Goal: Find contact information: Find contact information

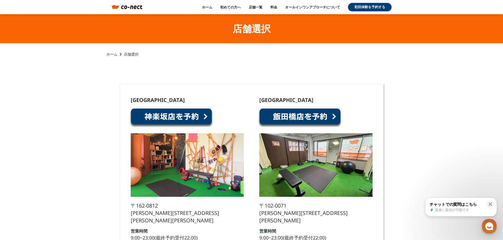
click at [163, 117] on link at bounding box center [171, 118] width 84 height 20
click at [309, 118] on link at bounding box center [299, 118] width 84 height 20
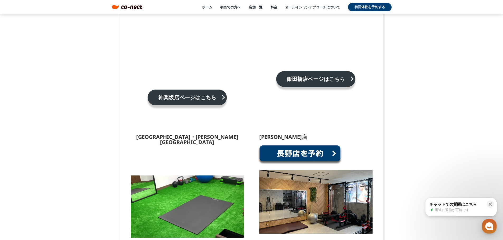
scroll to position [475, 0]
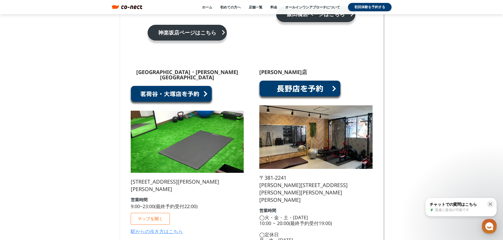
click at [175, 85] on link at bounding box center [171, 95] width 84 height 20
click at [310, 82] on link at bounding box center [299, 90] width 84 height 20
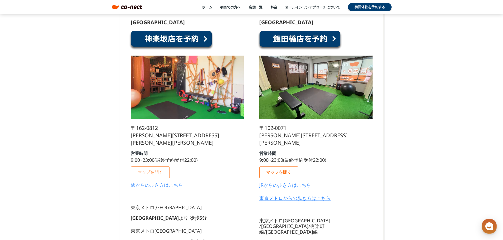
scroll to position [26, 0]
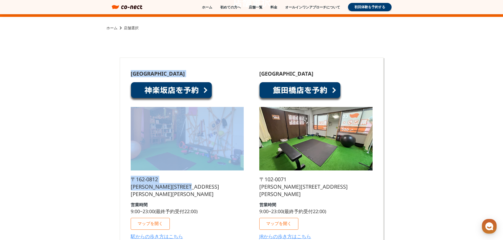
drag, startPoint x: 225, startPoint y: 189, endPoint x: 130, endPoint y: 75, distance: 147.6
click at [131, 75] on div "[GEOGRAPHIC_DATA] [STREET_ADDRESS][PERSON_NAME][PERSON_NAME][PERSON_NAME] 営業時間 …" at bounding box center [187, 157] width 113 height 172
copy div "[GEOGRAPHIC_DATA] [STREET_ADDRESS][PERSON_NAME][PERSON_NAME][PERSON_NAME]"
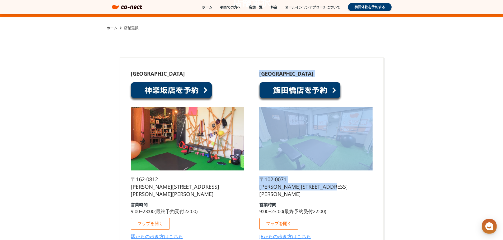
drag, startPoint x: 269, startPoint y: 193, endPoint x: 261, endPoint y: 76, distance: 117.7
click at [261, 76] on div "[GEOGRAPHIC_DATA] [STREET_ADDRESS][PERSON_NAME][PERSON_NAME] 営業時間 9:00~23:00(最終…" at bounding box center [315, 163] width 113 height 185
copy div "[GEOGRAPHIC_DATA] [STREET_ADDRESS][PERSON_NAME][PERSON_NAME]"
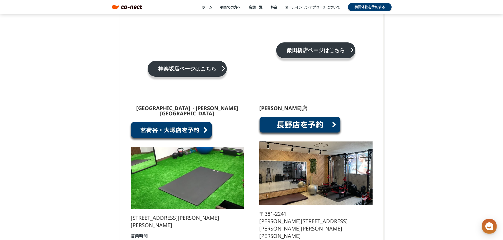
scroll to position [475, 0]
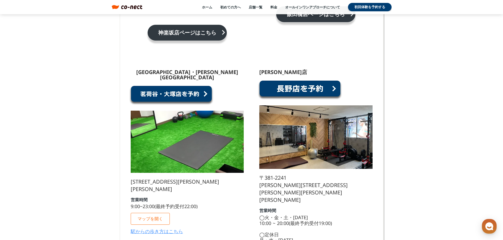
drag, startPoint x: 207, startPoint y: 177, endPoint x: 131, endPoint y: 67, distance: 133.8
click at [131, 70] on div "[GEOGRAPHIC_DATA]・[PERSON_NAME][GEOGRAPHIC_DATA] [STREET_ADDRESS][PERSON_NAME][…" at bounding box center [187, 154] width 113 height 169
copy div "[GEOGRAPHIC_DATA]・[PERSON_NAME][GEOGRAPHIC_DATA] [STREET_ADDRESS][PERSON_NAME][…"
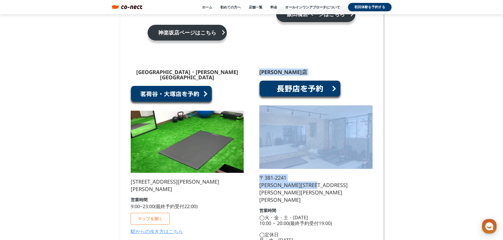
drag, startPoint x: 358, startPoint y: 178, endPoint x: 259, endPoint y: 65, distance: 150.1
click at [259, 70] on div "[PERSON_NAME][GEOGRAPHIC_DATA] [STREET_ADDRESS][PERSON_NAME][PERSON_NAME][PERSO…" at bounding box center [315, 165] width 113 height 190
copy div "[PERSON_NAME][GEOGRAPHIC_DATA] [STREET_ADDRESS][PERSON_NAME][PERSON_NAME][PERSO…"
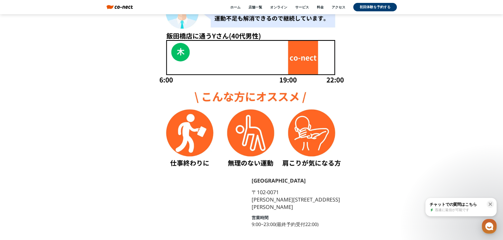
scroll to position [317, 0]
